Goal: Information Seeking & Learning: Learn about a topic

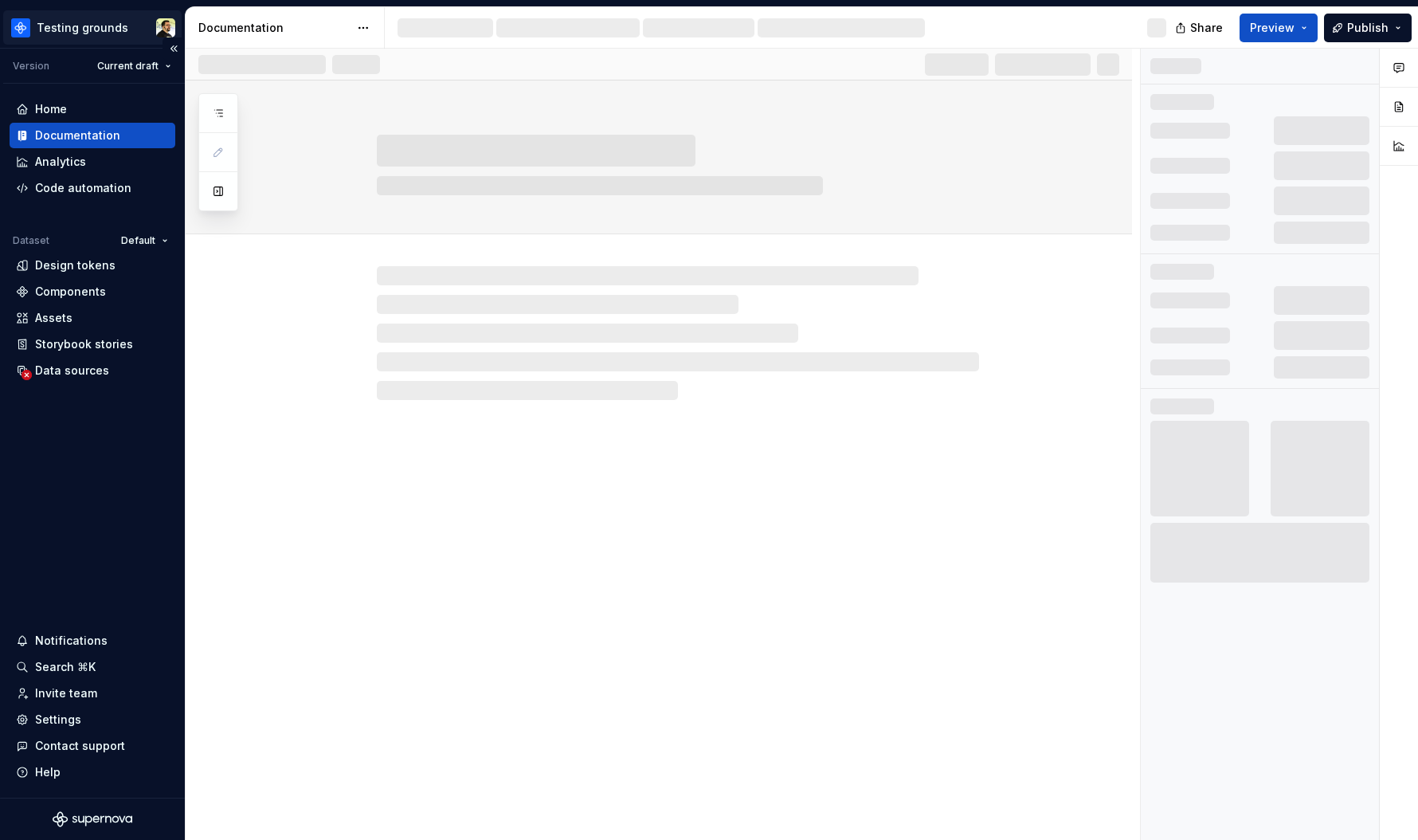
click at [83, 41] on html "Testing grounds Version Current draft Home Documentation Analytics Code automat…" at bounding box center [709, 420] width 1418 height 840
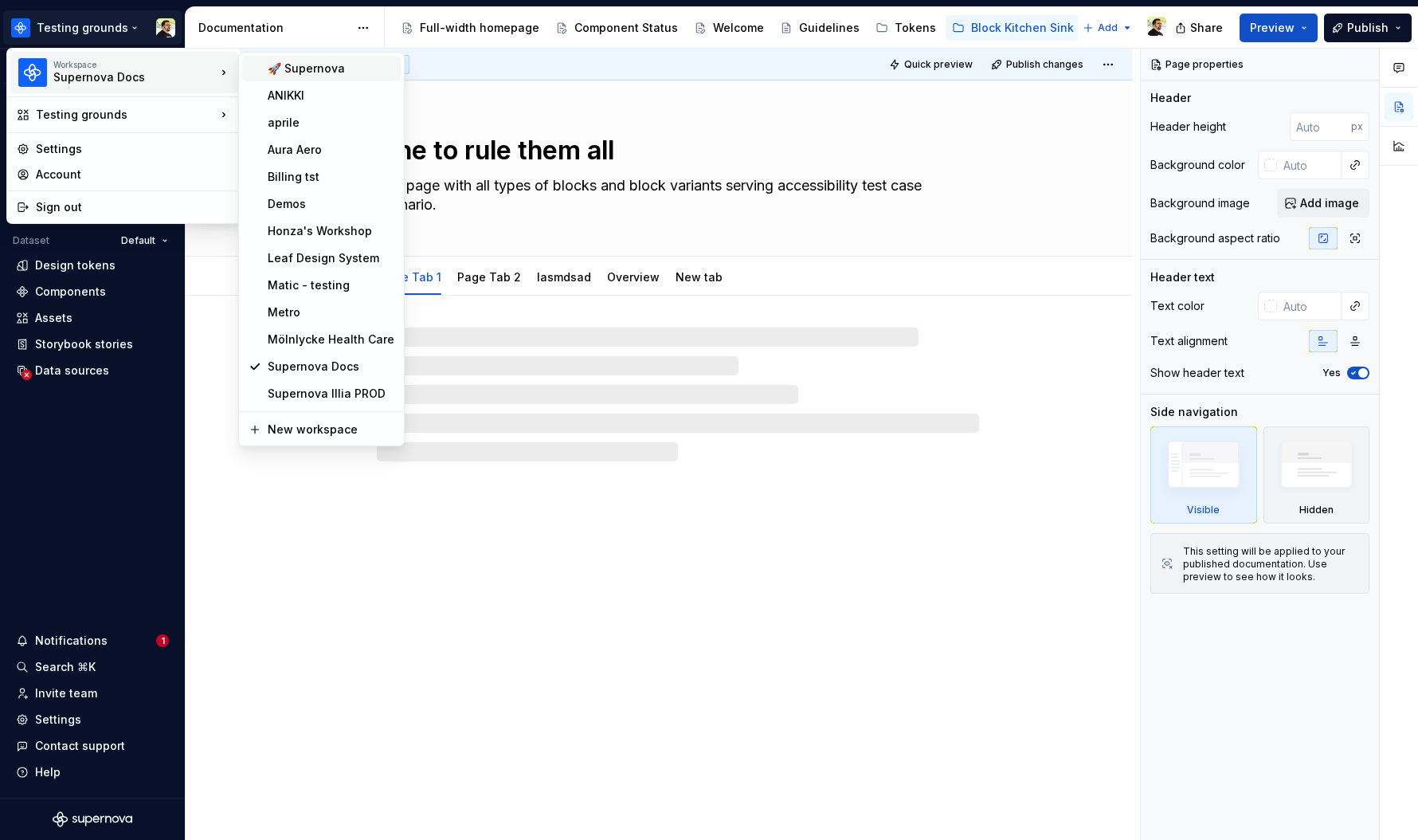
click at [324, 70] on div "🚀 Supernova" at bounding box center [331, 68] width 127 height 16
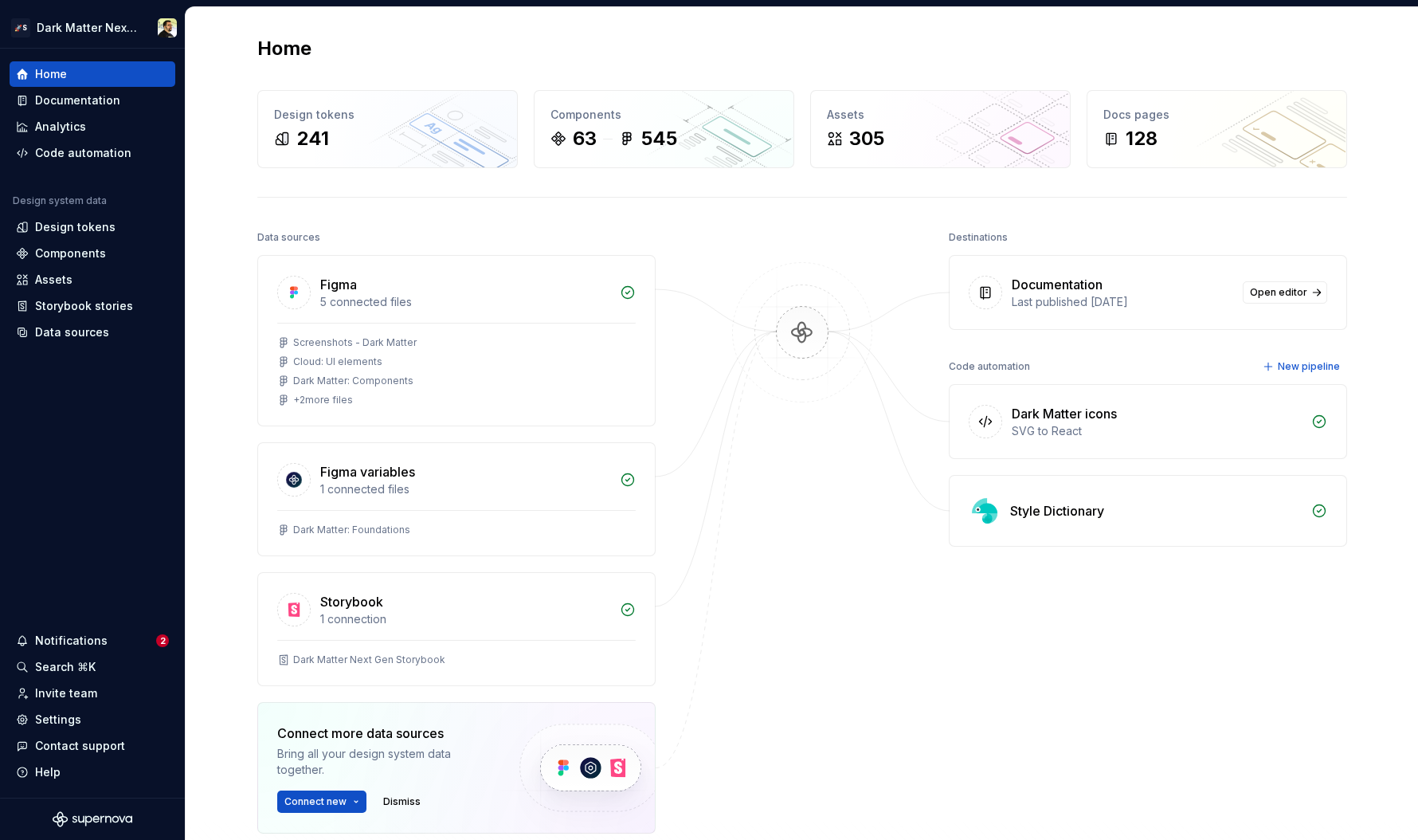
click at [779, 345] on img at bounding box center [802, 349] width 154 height 173
click at [819, 333] on img at bounding box center [802, 349] width 154 height 173
click at [792, 367] on img at bounding box center [802, 349] width 154 height 173
click at [798, 331] on img at bounding box center [802, 349] width 154 height 173
click at [89, 97] on div "Documentation" at bounding box center [78, 100] width 85 height 16
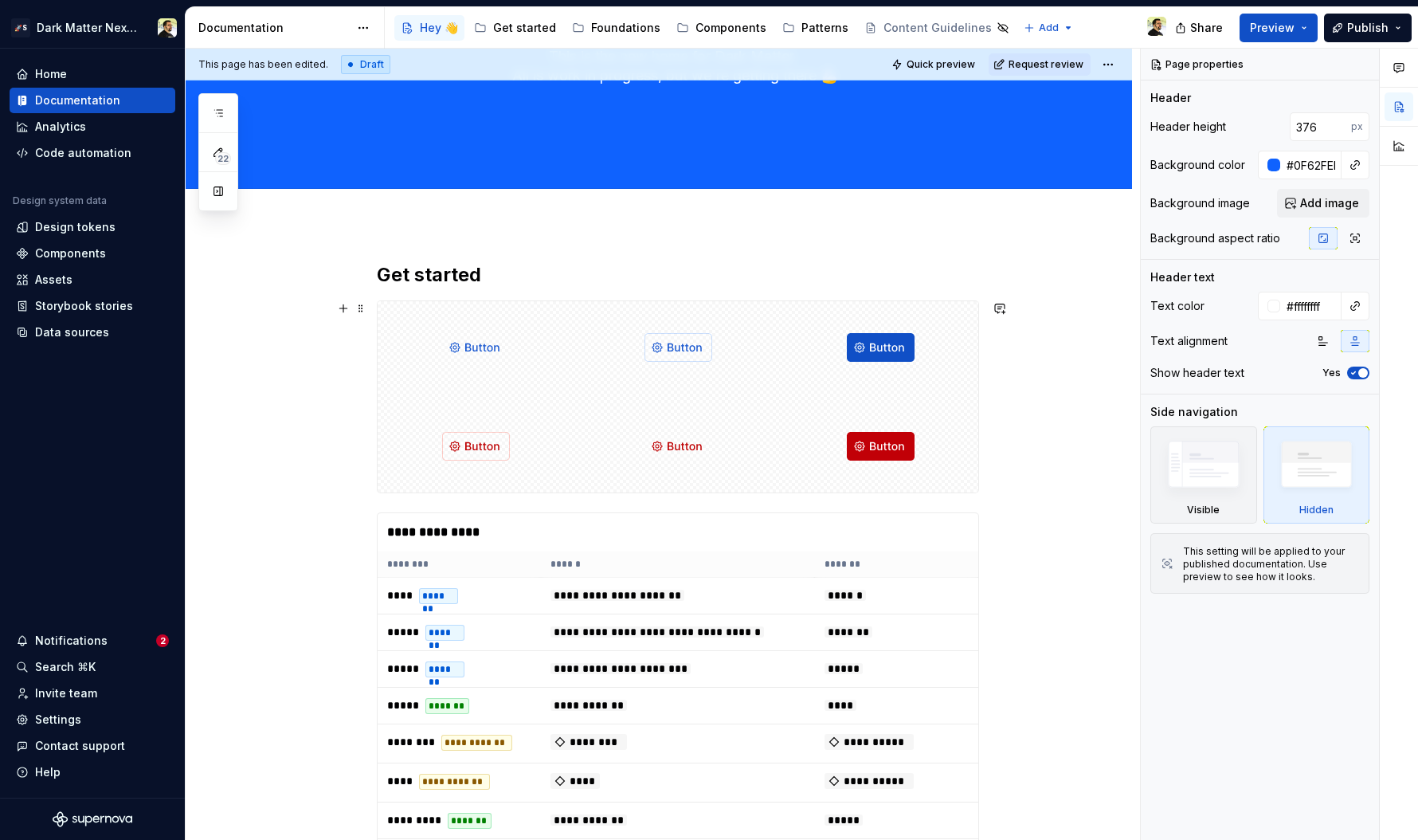
scroll to position [183, 0]
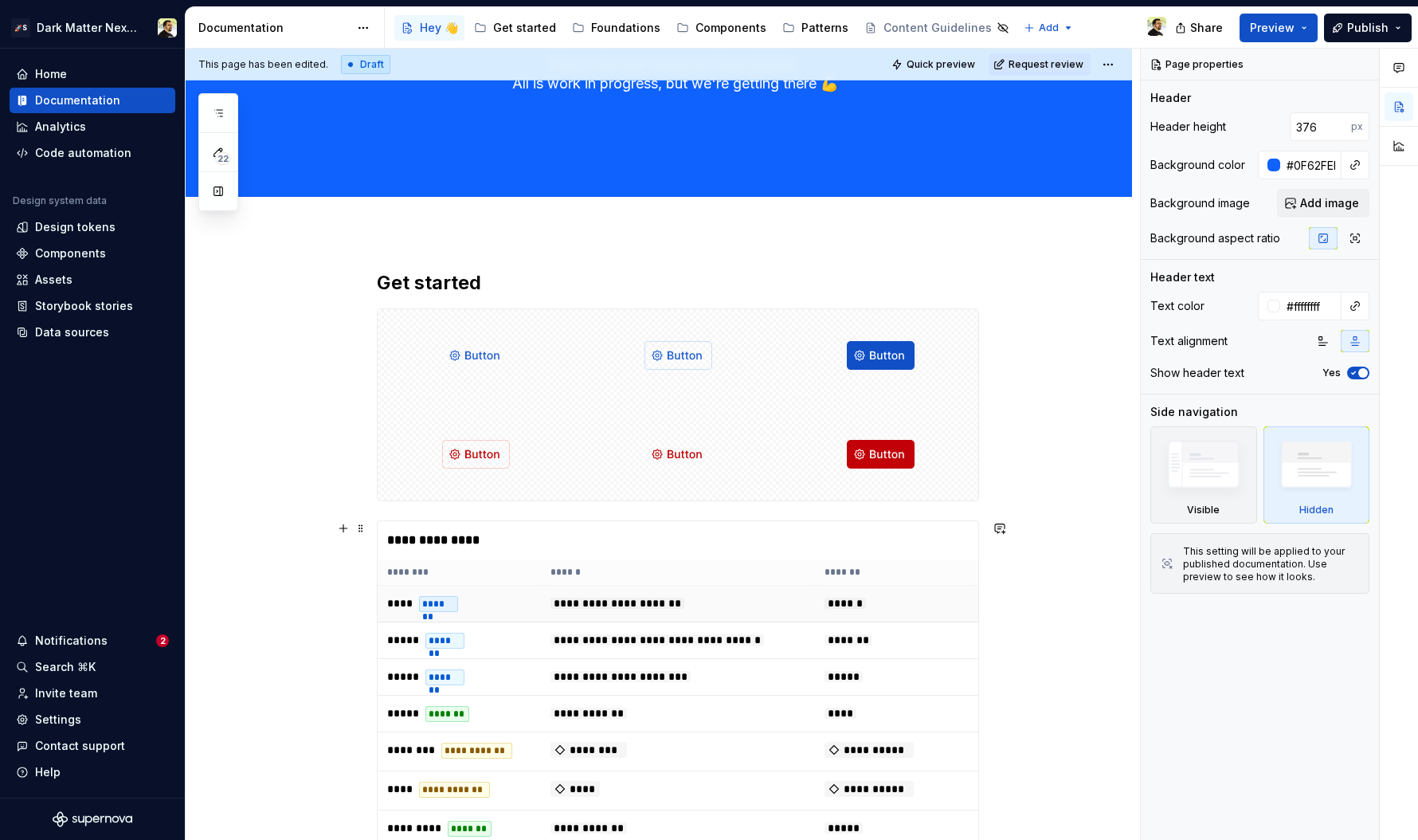
click at [799, 620] on td "**********" at bounding box center [678, 604] width 273 height 37
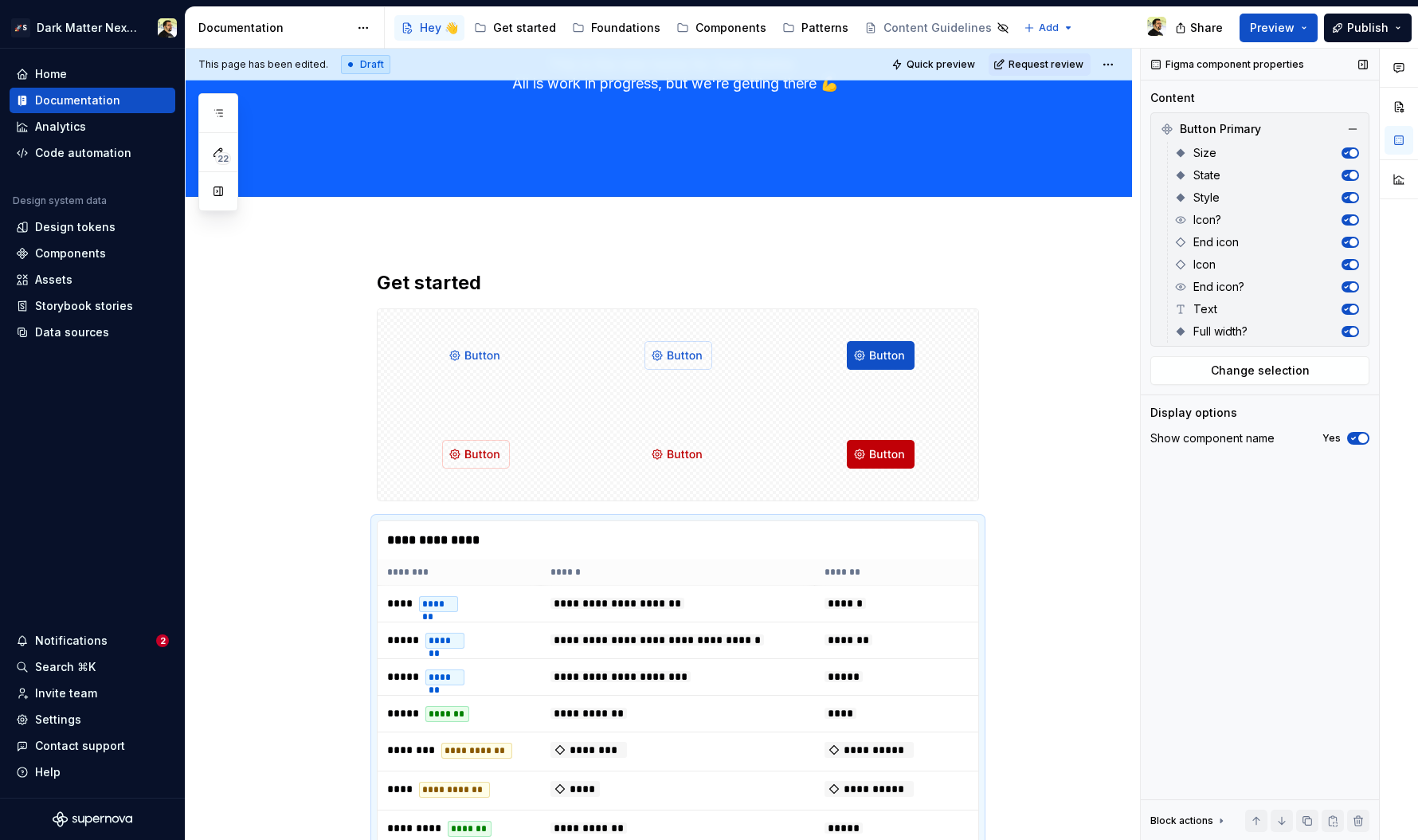
click at [1347, 473] on div "Figma component properties Content Button Primary Size State Style Icon? End ic…" at bounding box center [1260, 444] width 239 height 792
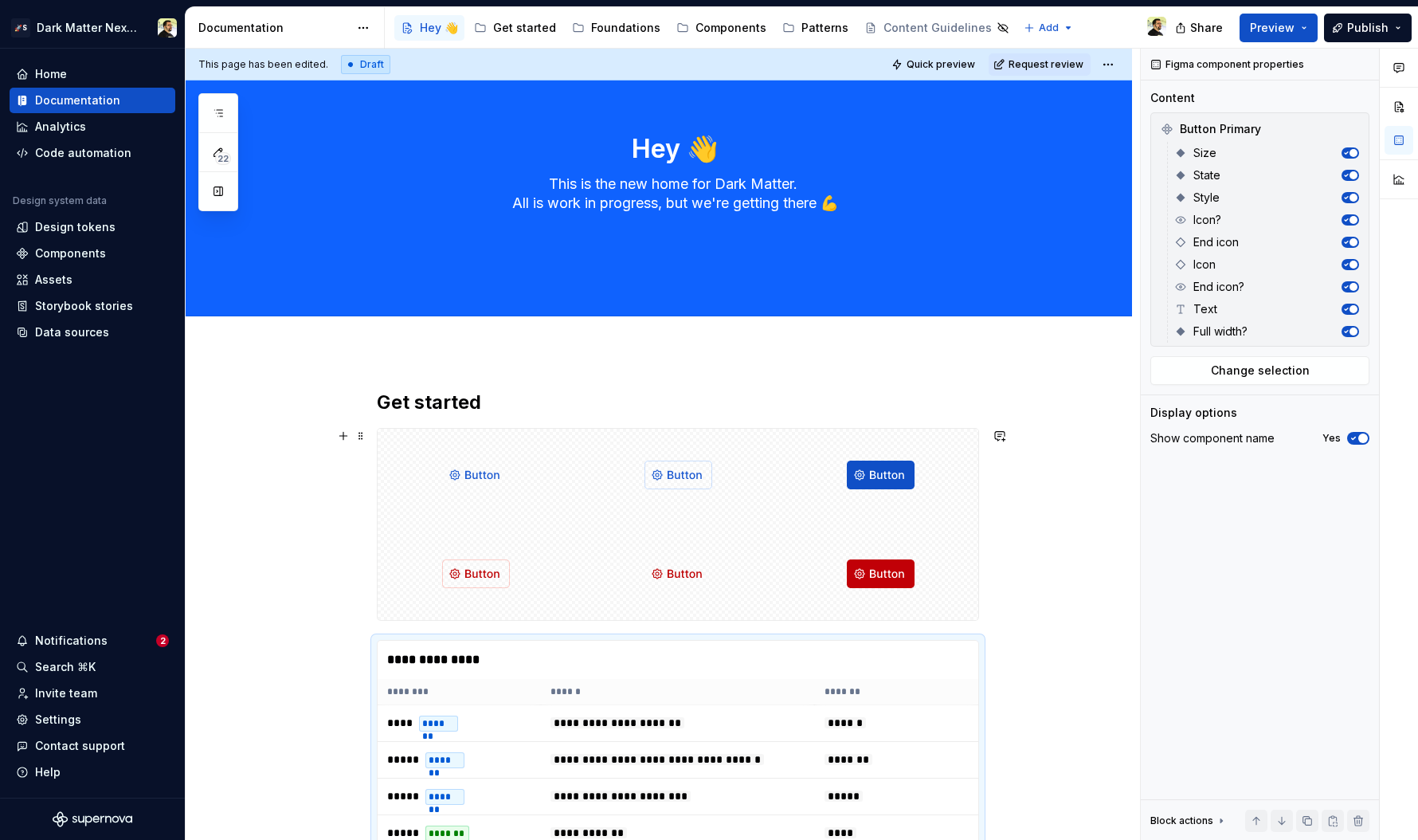
scroll to position [0, 0]
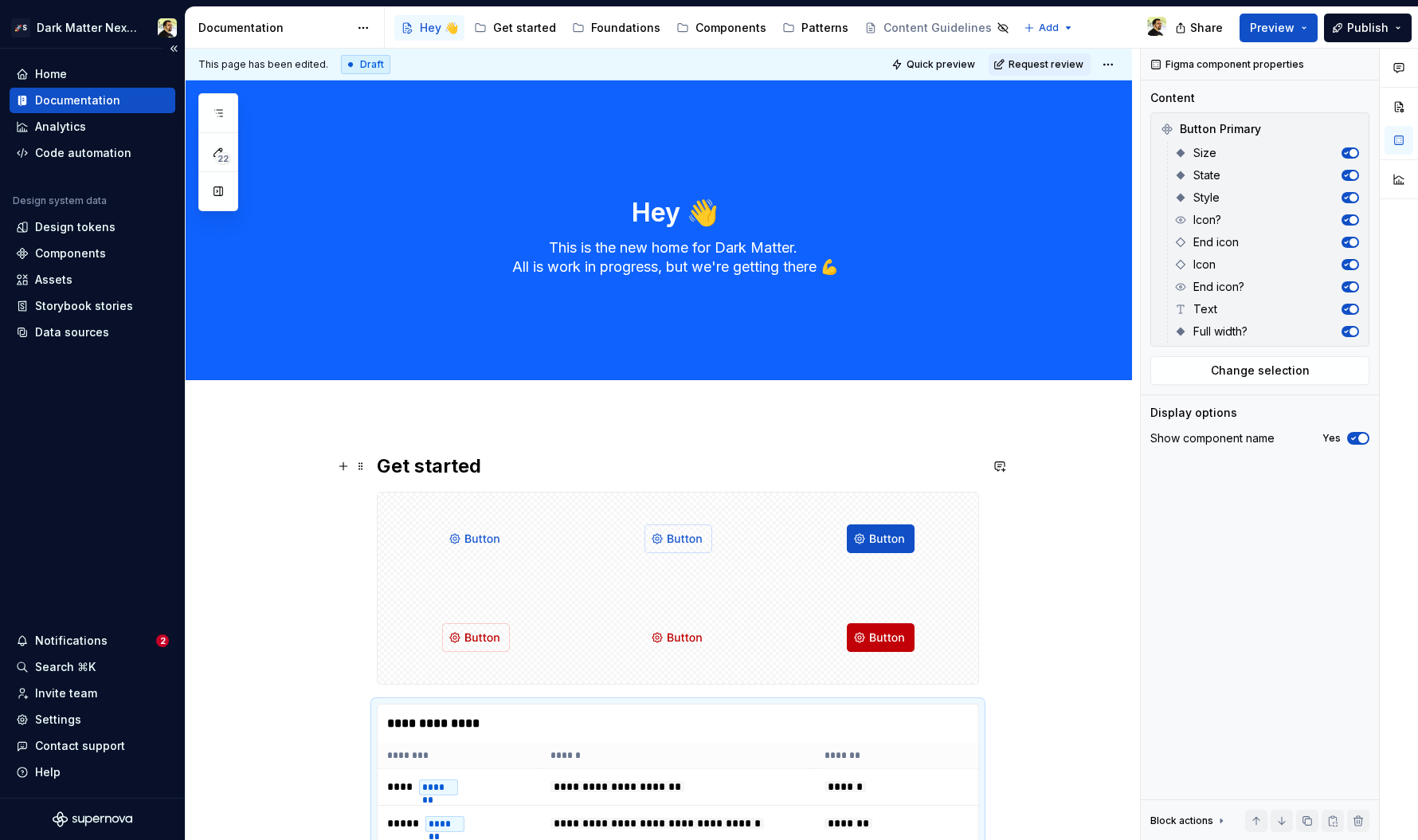
type textarea "*"
click at [87, 70] on div "Home" at bounding box center [92, 74] width 153 height 16
